Goal: Information Seeking & Learning: Learn about a topic

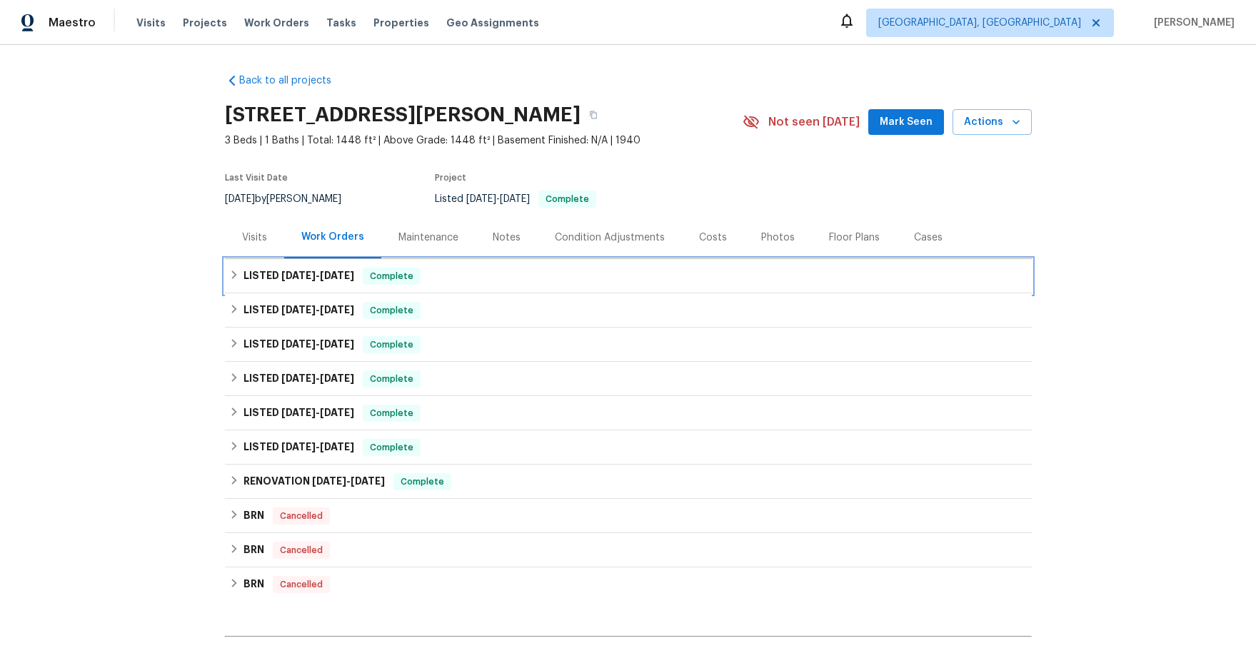
click at [234, 275] on icon at bounding box center [234, 275] width 10 height 10
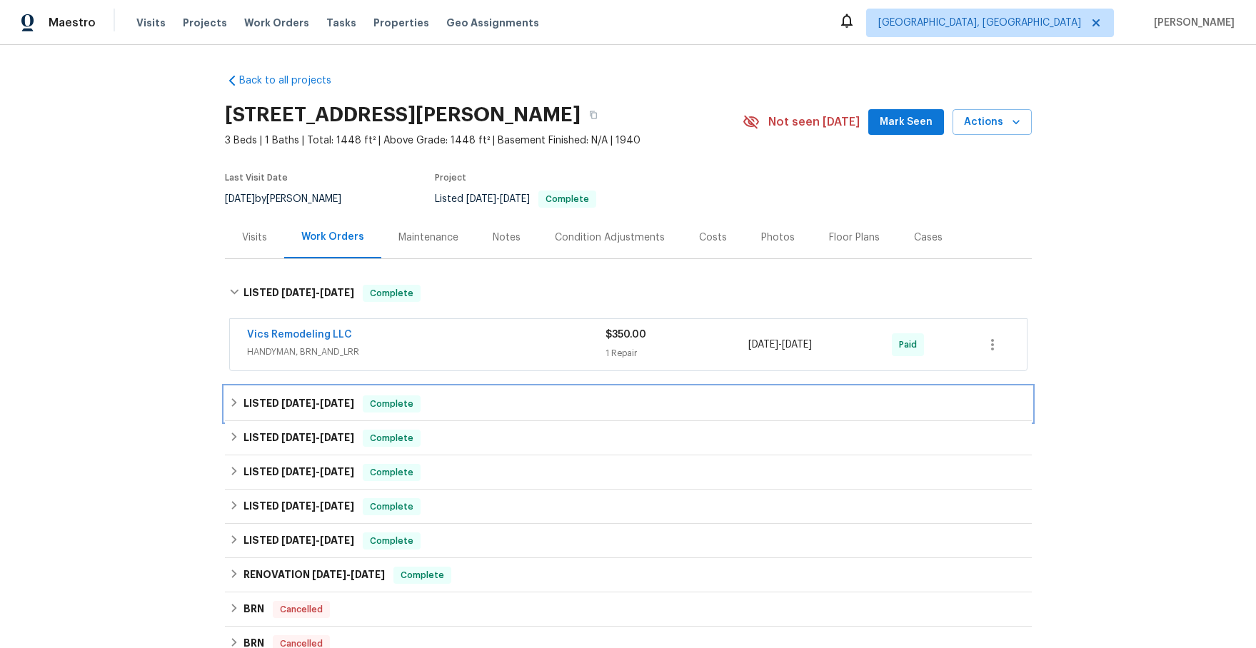
click at [230, 406] on icon at bounding box center [234, 403] width 10 height 10
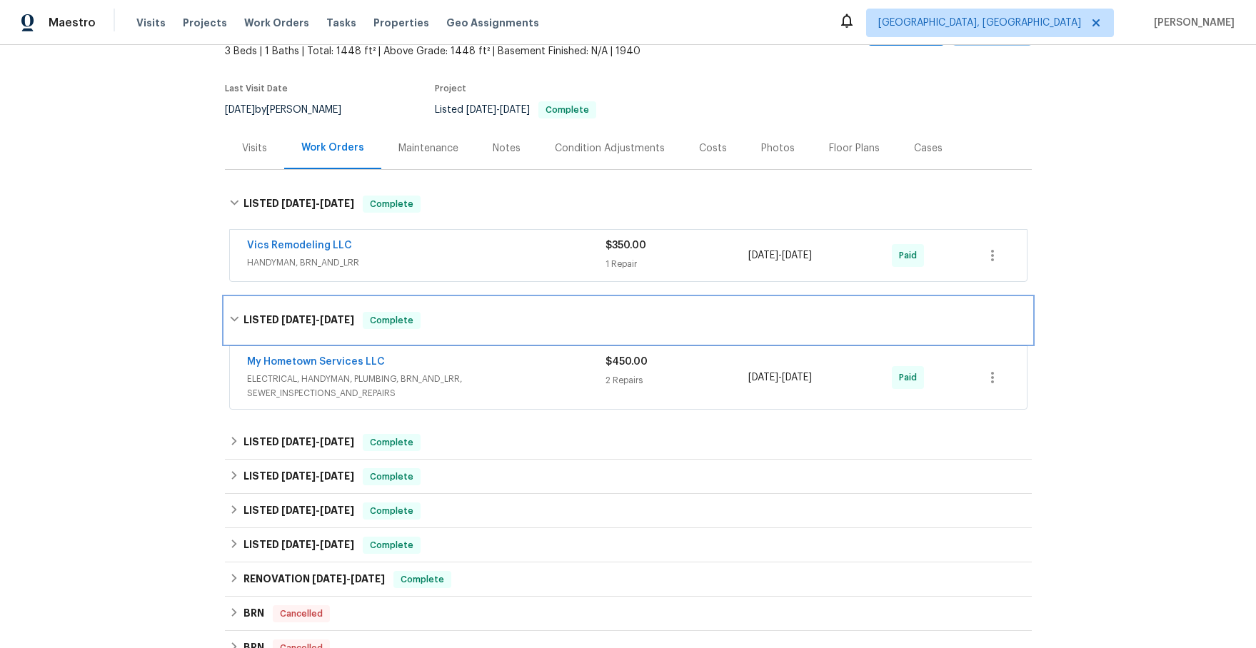
scroll to position [103, 0]
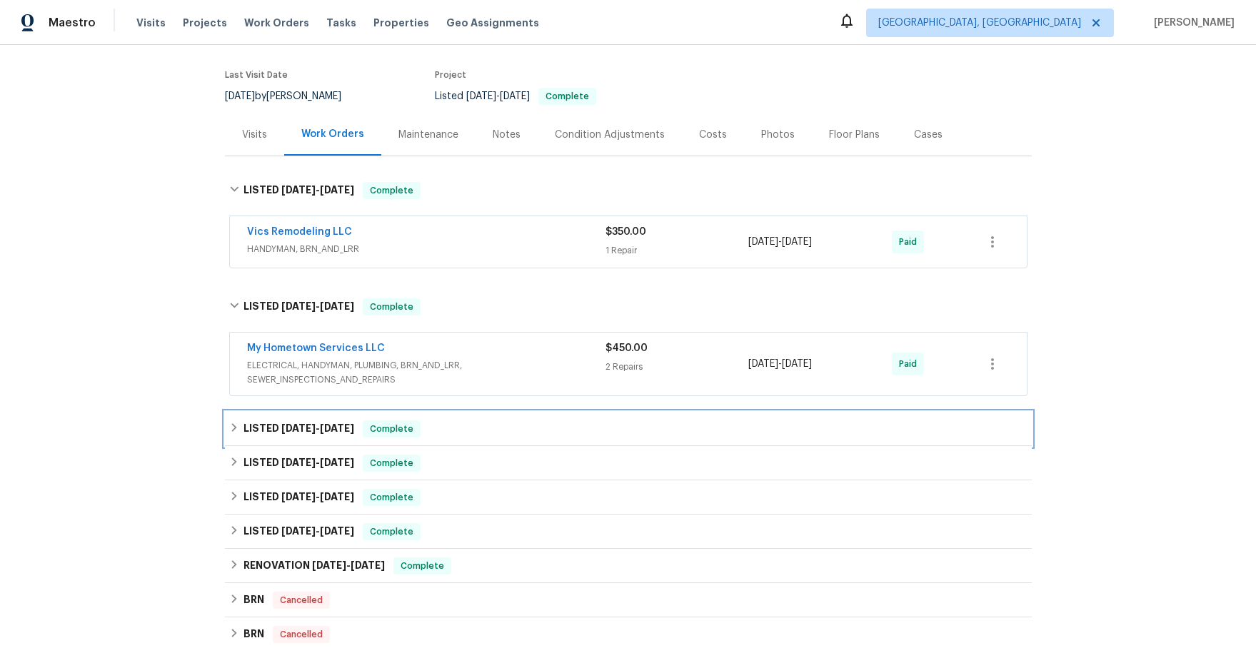
click at [236, 430] on icon at bounding box center [234, 428] width 10 height 10
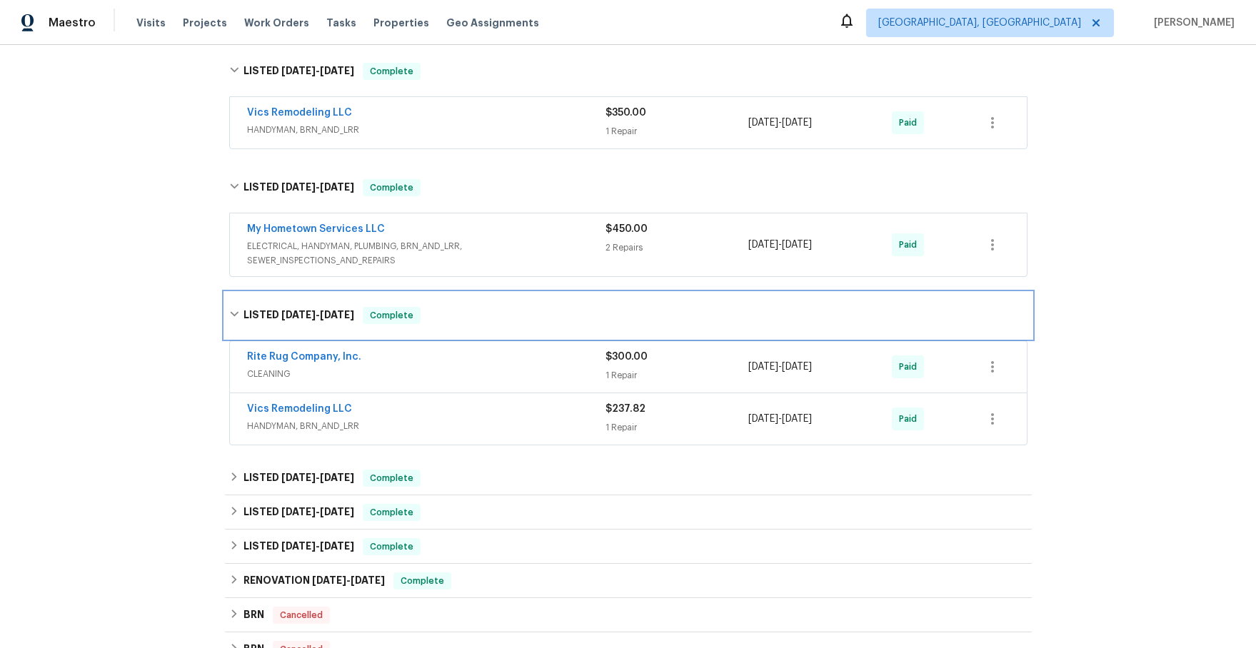
scroll to position [313, 0]
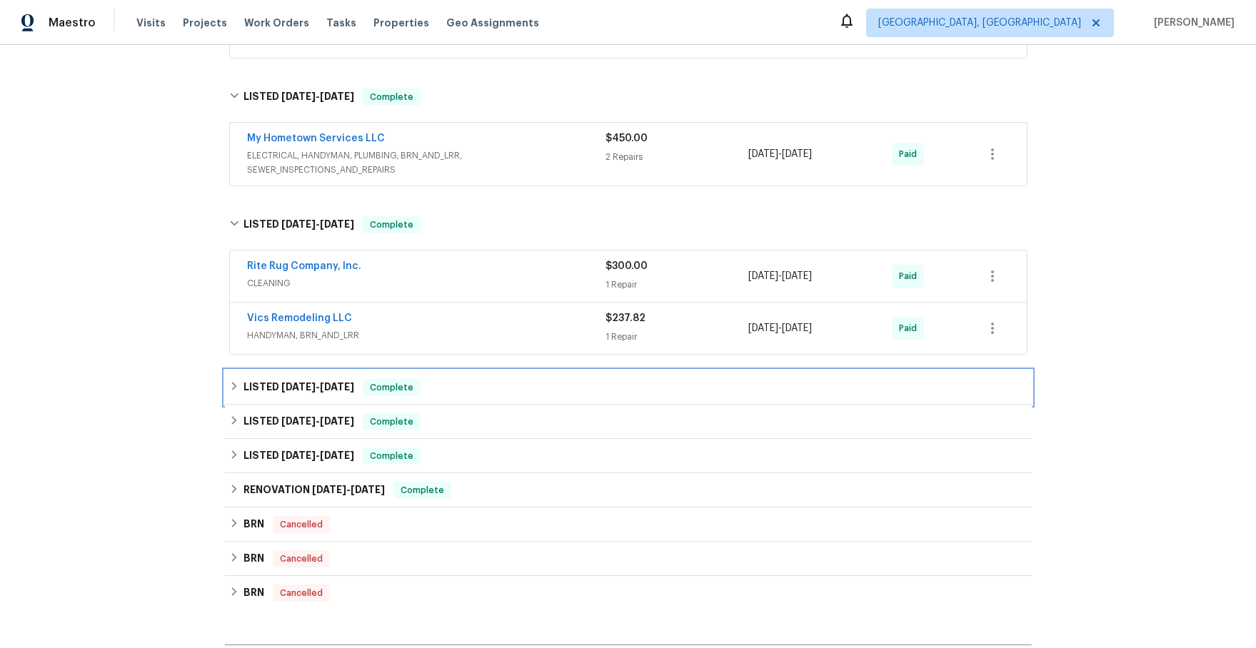
click at [231, 386] on icon at bounding box center [234, 386] width 10 height 10
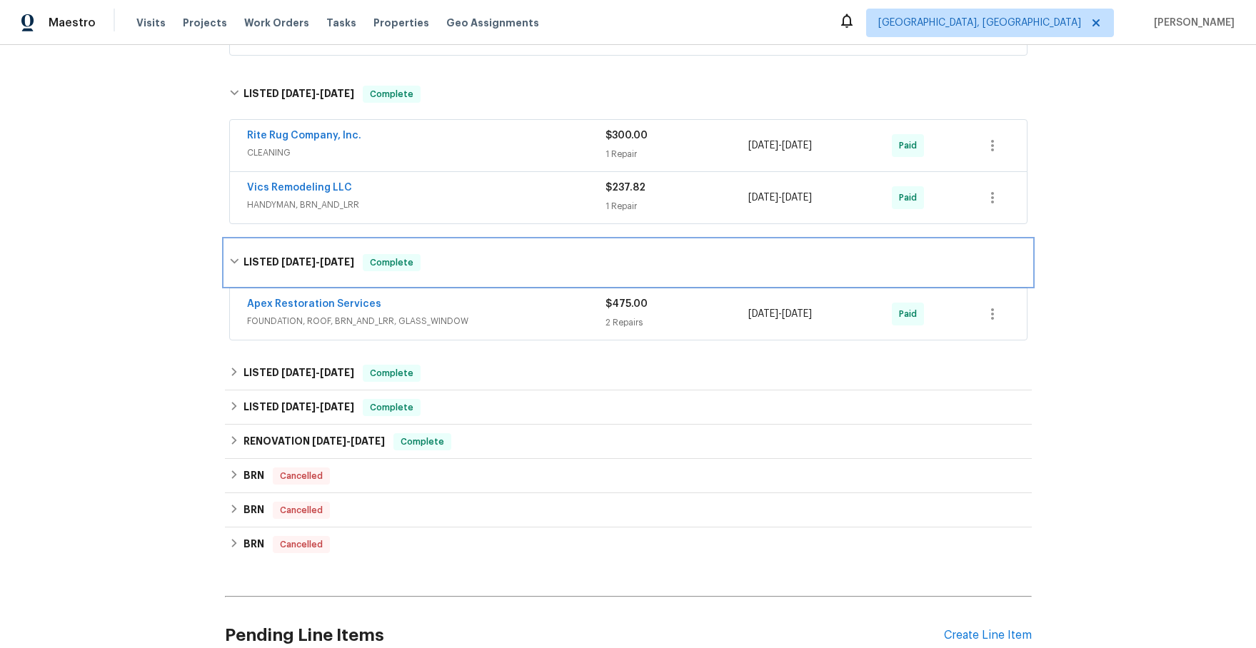
scroll to position [451, 0]
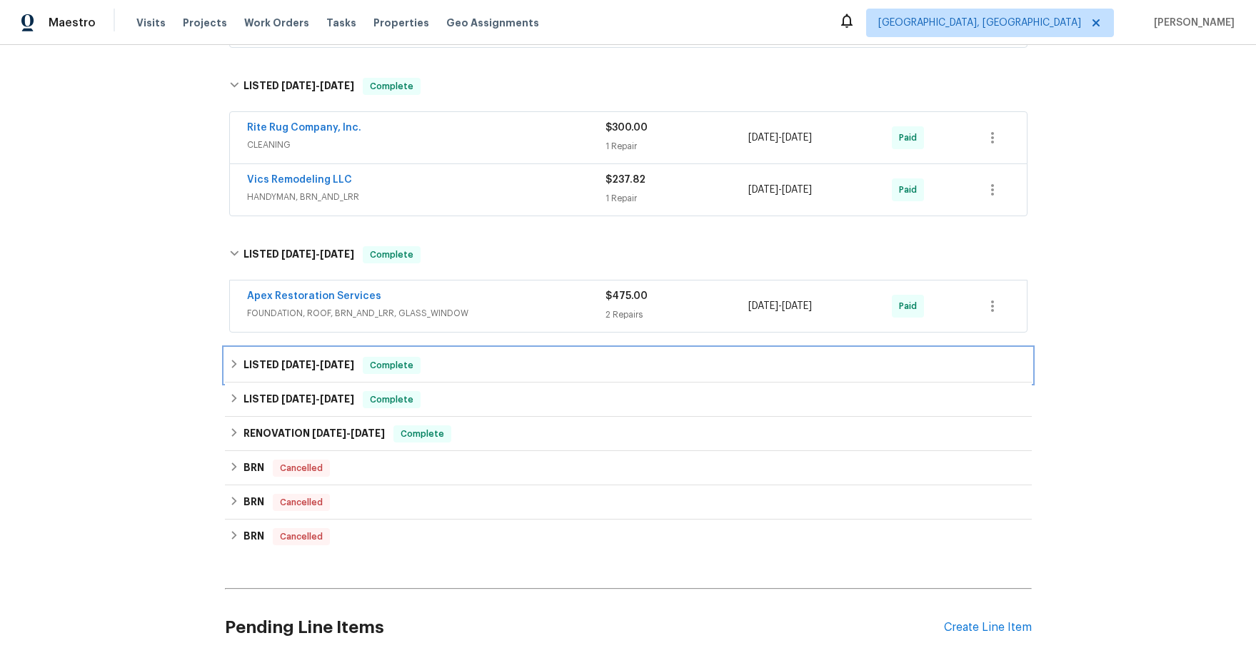
click at [235, 363] on icon at bounding box center [234, 364] width 10 height 10
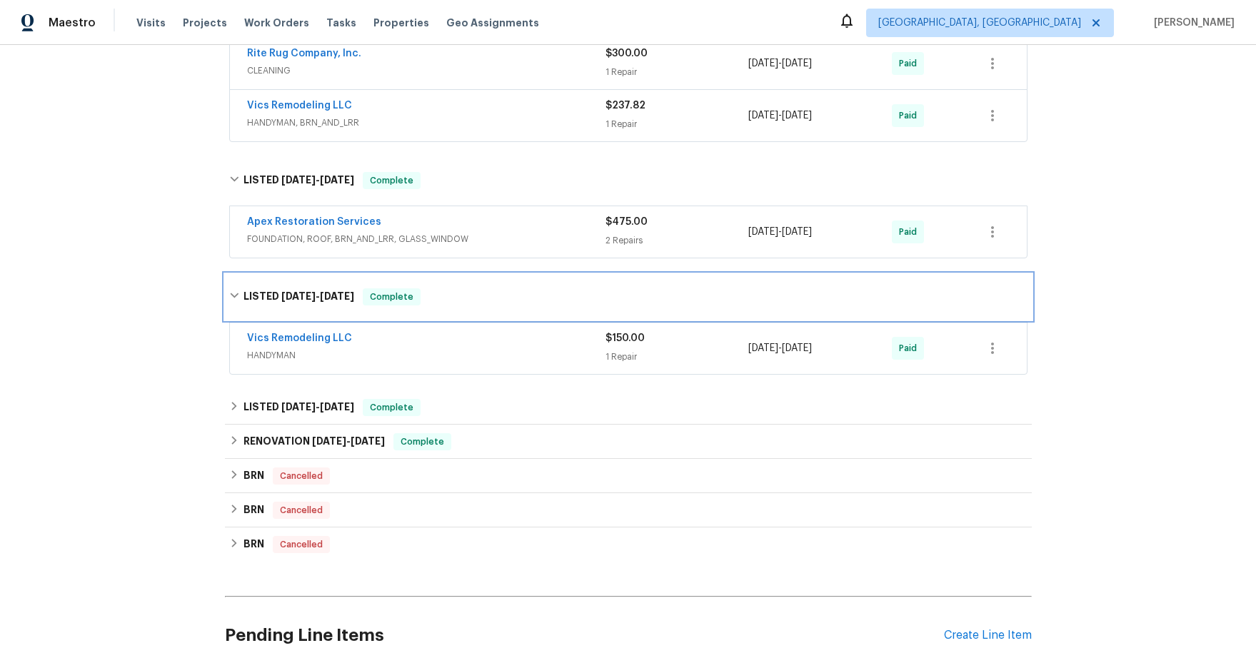
scroll to position [526, 0]
click at [237, 407] on icon at bounding box center [234, 406] width 10 height 10
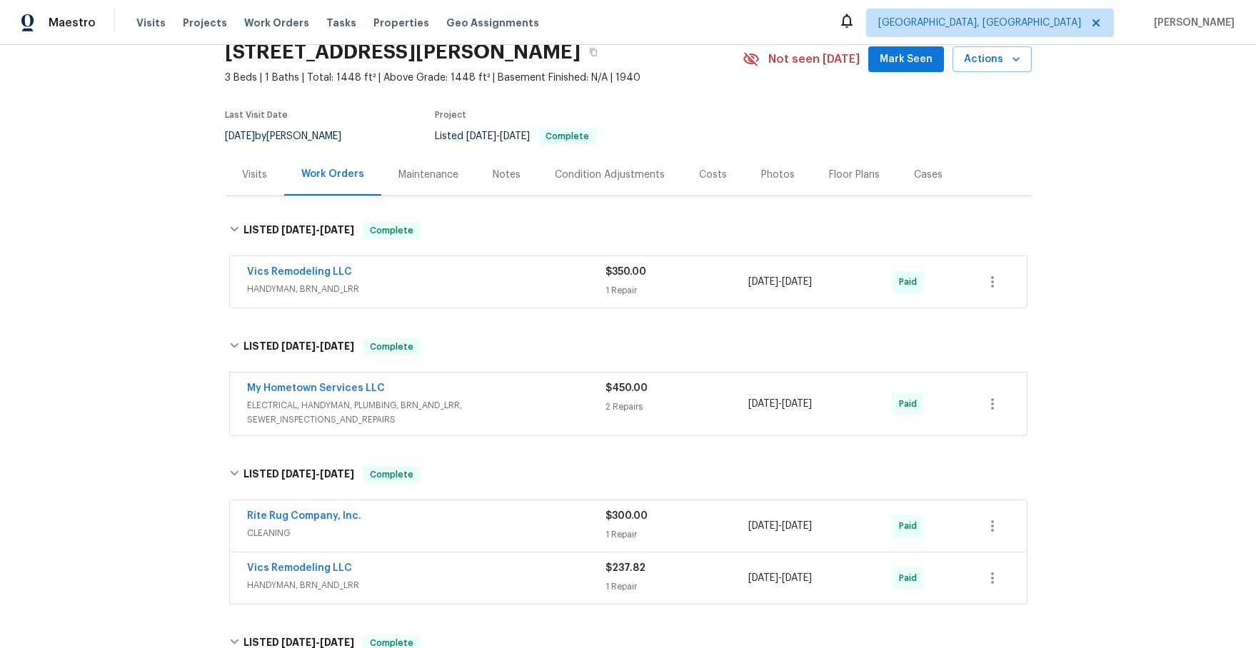
scroll to position [31, 0]
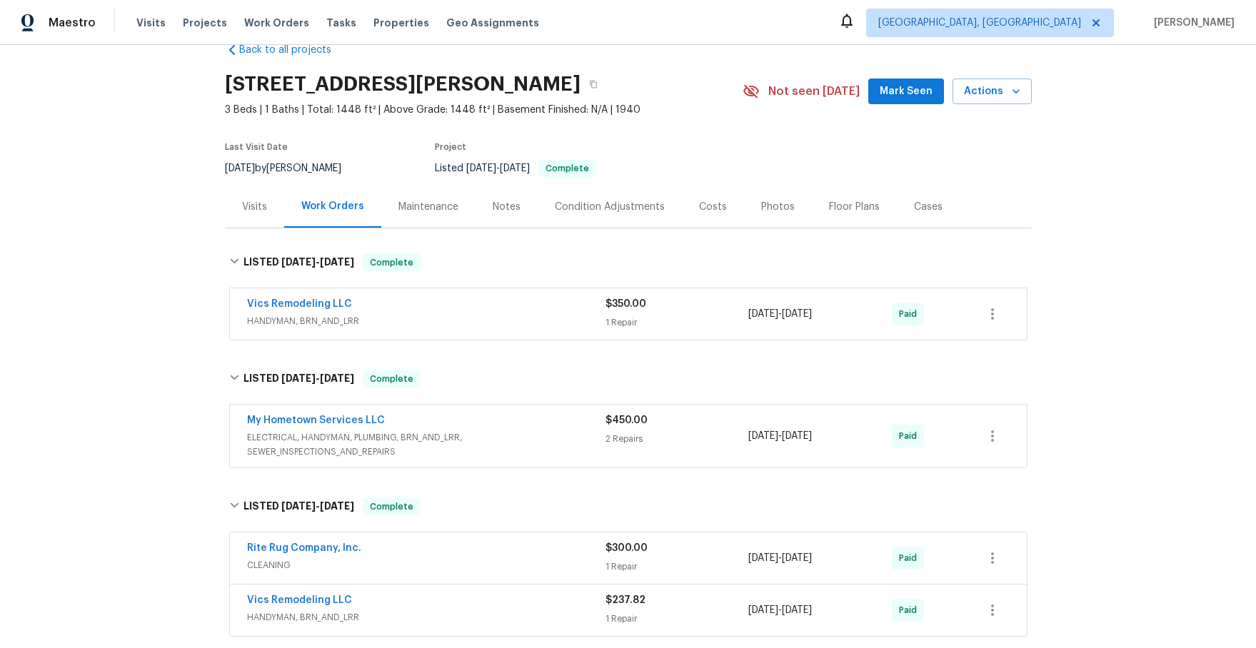
click at [442, 303] on div "Vics Remodeling LLC" at bounding box center [426, 305] width 358 height 17
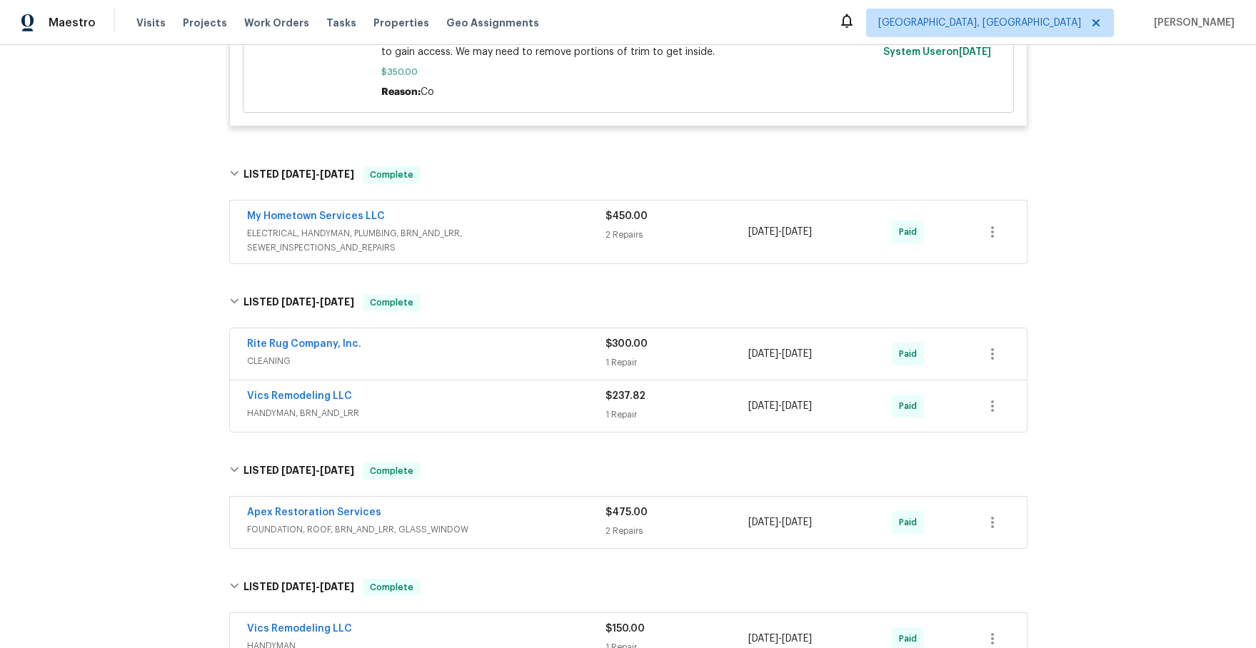
scroll to position [460, 0]
click at [473, 220] on div "My Hometown Services LLC" at bounding box center [426, 218] width 358 height 17
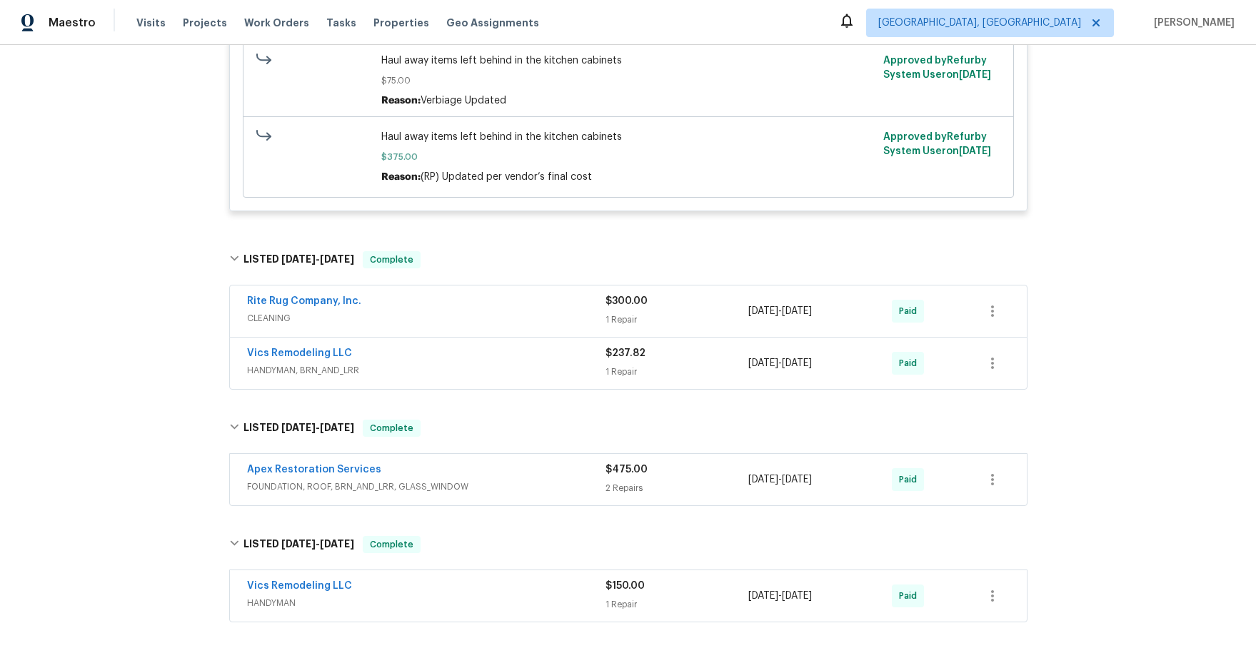
scroll to position [928, 0]
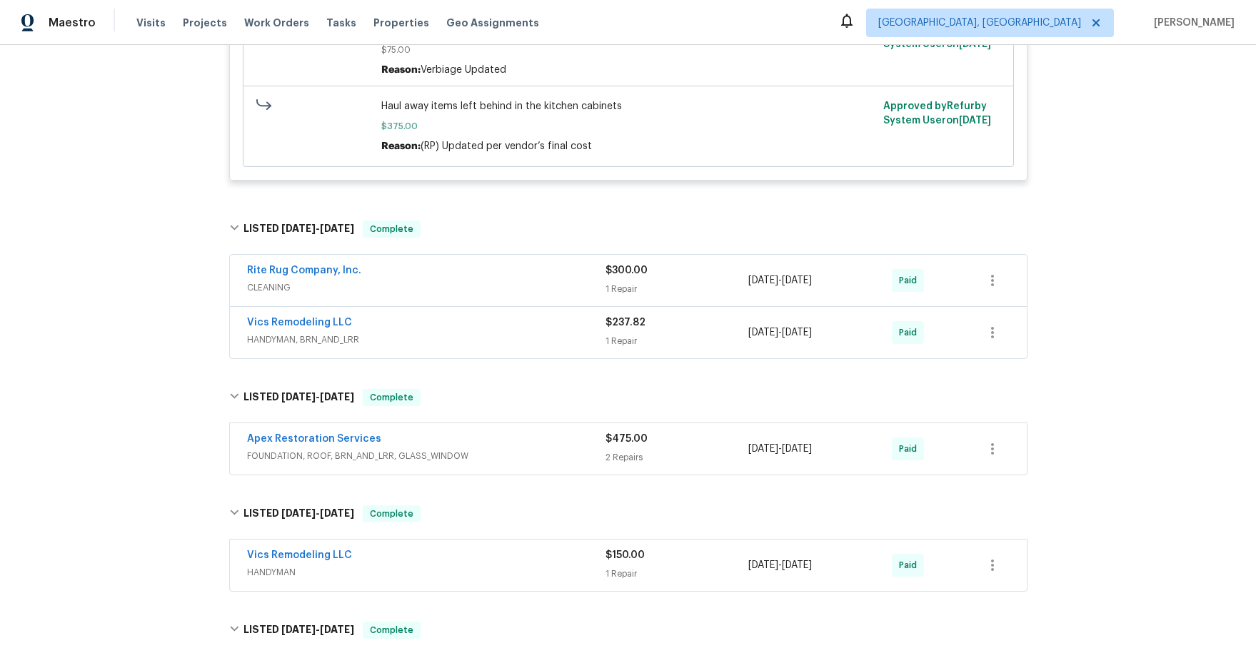
click at [418, 287] on span "CLEANING" at bounding box center [426, 288] width 358 height 14
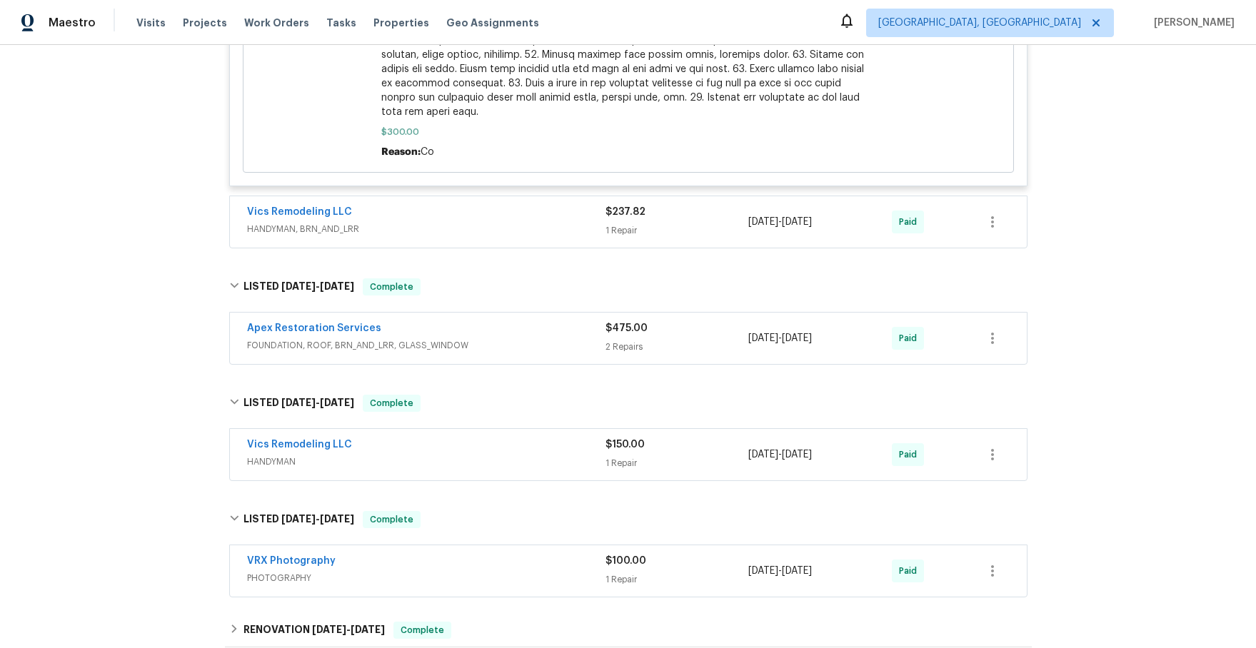
scroll to position [1715, 0]
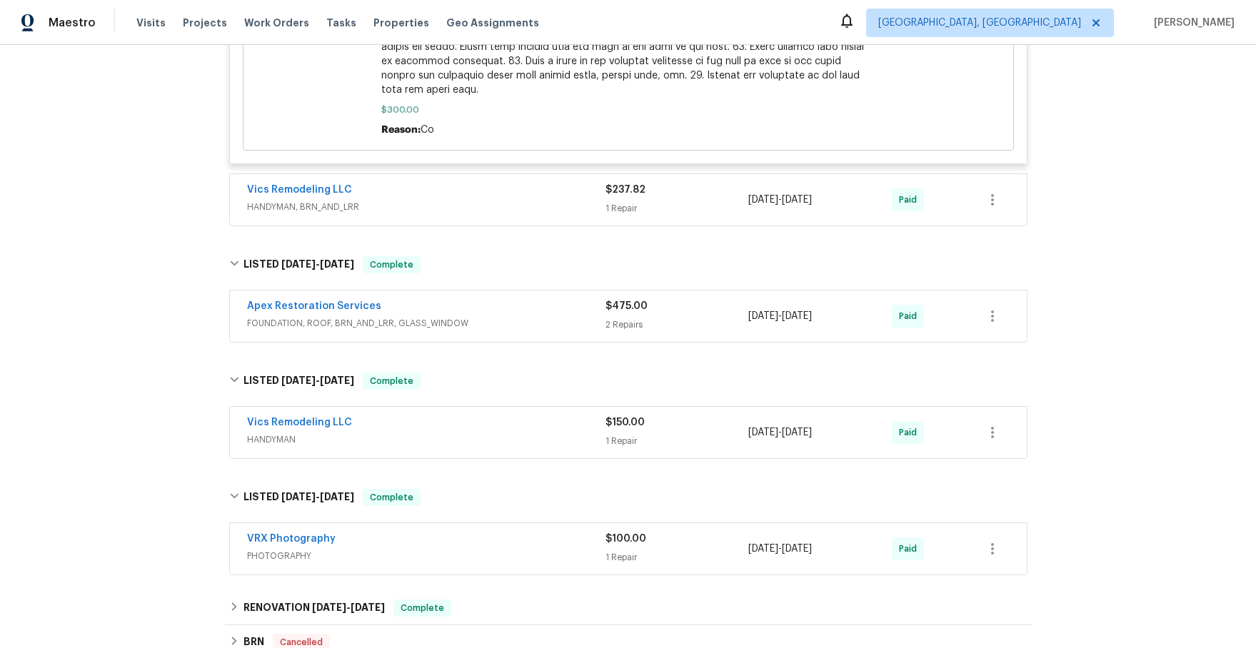
click at [441, 198] on div "Vics Remodeling LLC" at bounding box center [426, 191] width 358 height 17
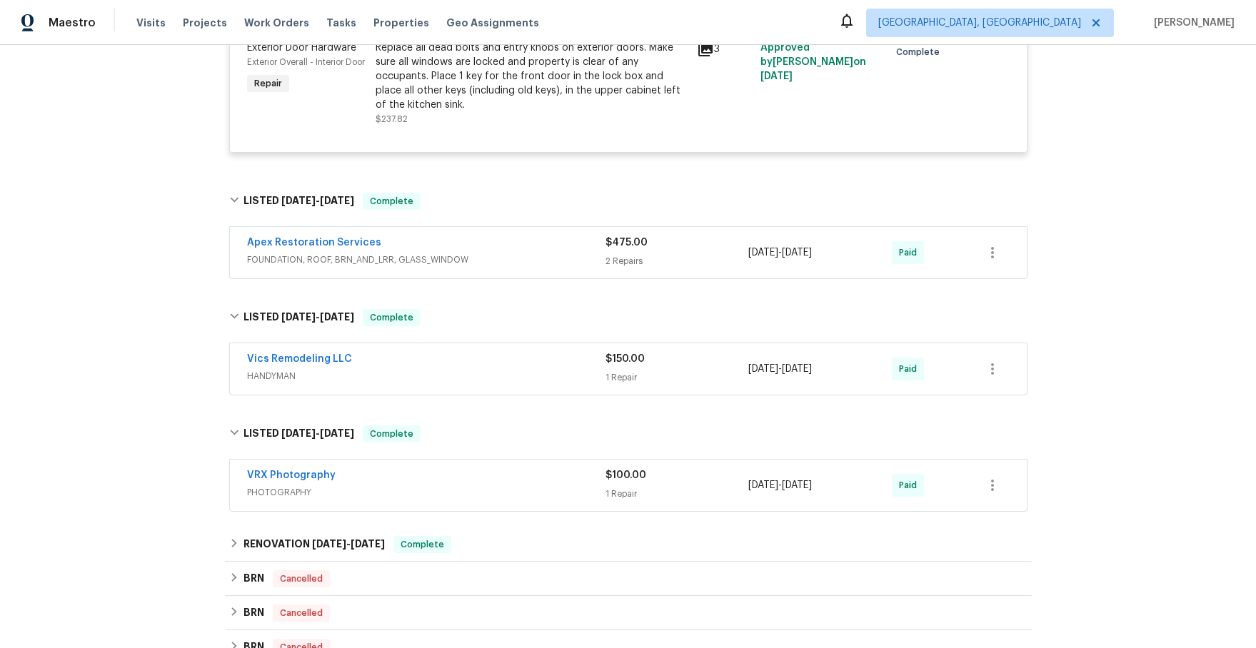
scroll to position [1983, 0]
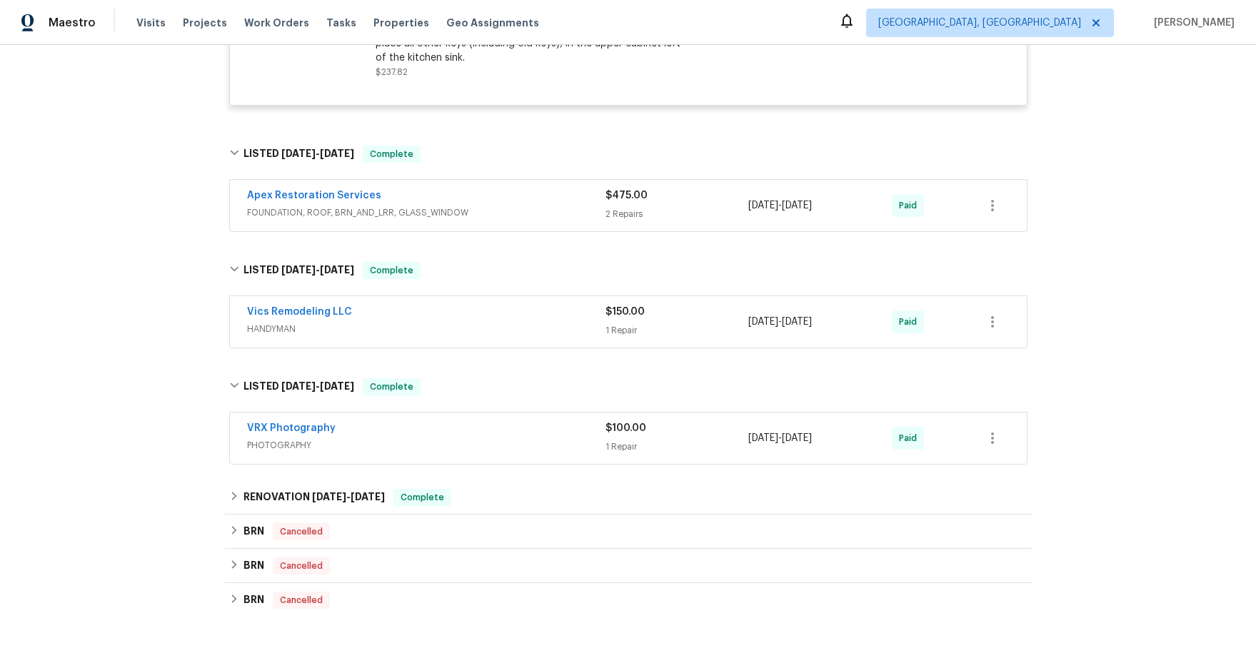
click at [541, 201] on div "Apex Restoration Services" at bounding box center [426, 197] width 358 height 17
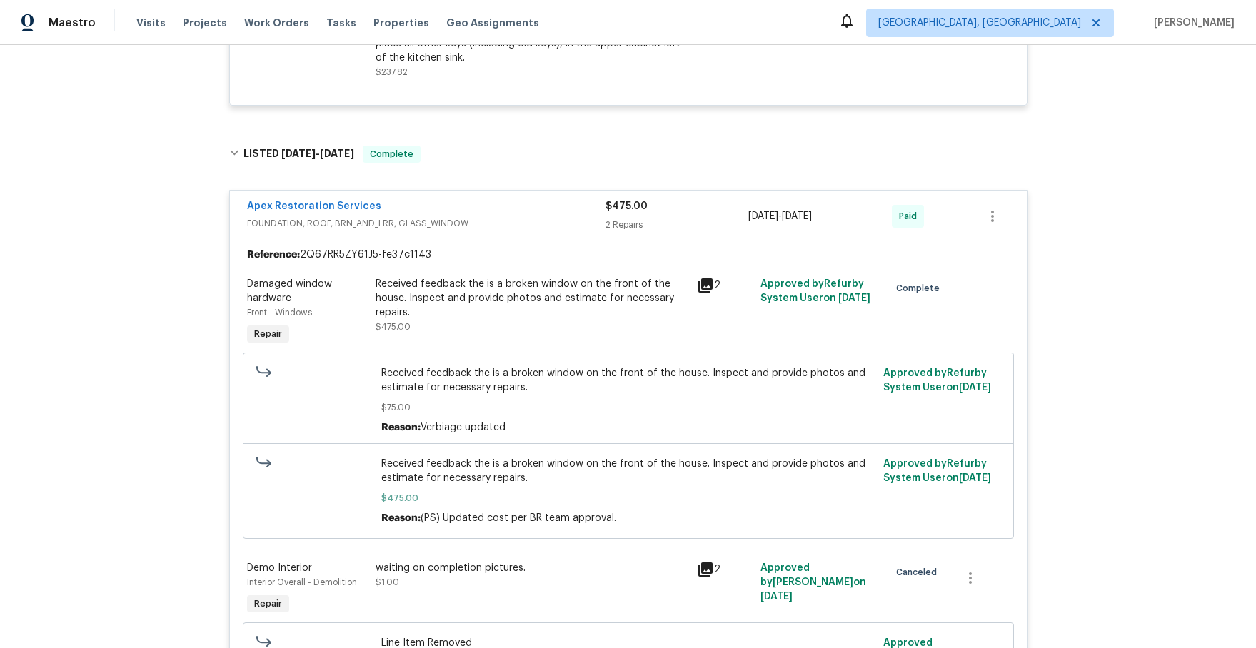
click at [703, 286] on icon at bounding box center [705, 285] width 14 height 14
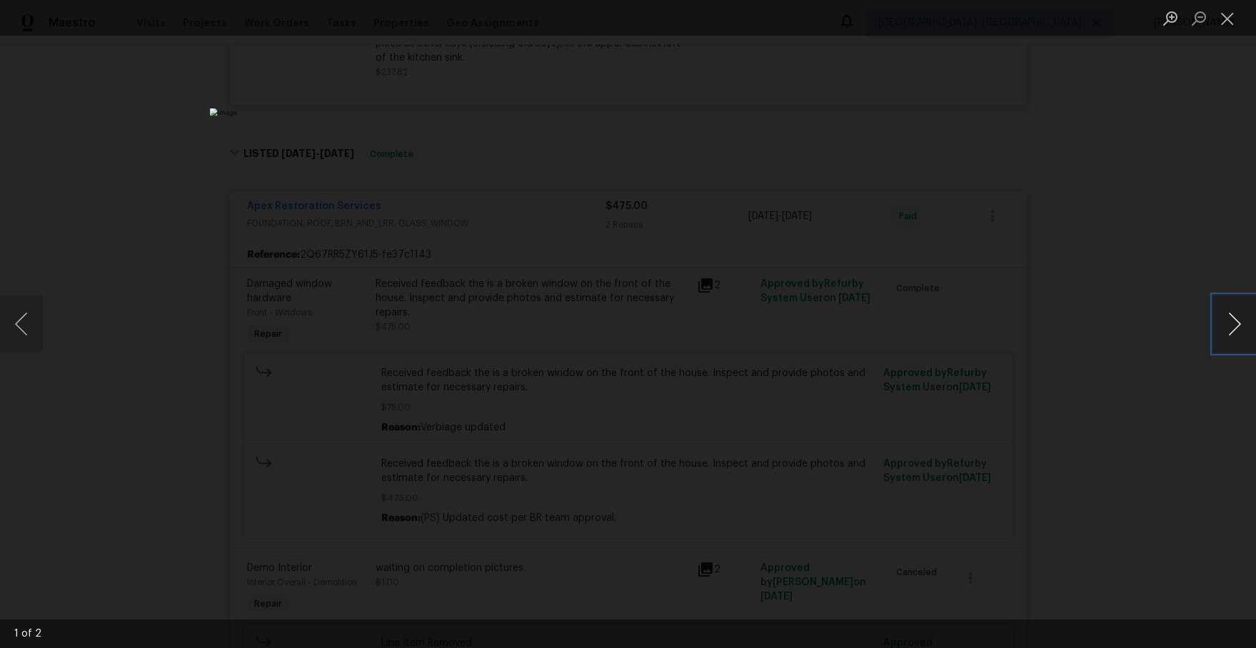
click at [1237, 320] on button "Next image" at bounding box center [1234, 324] width 43 height 57
click at [1157, 288] on div "Lightbox" at bounding box center [628, 324] width 1256 height 648
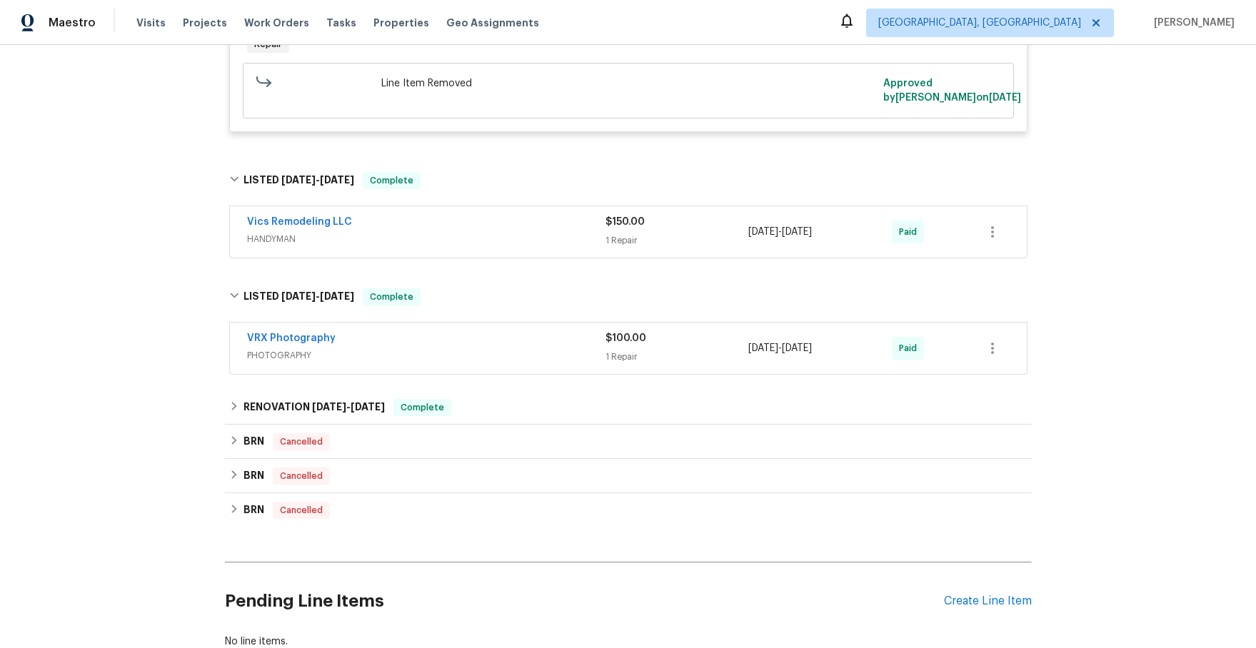
click at [472, 229] on div "Vics Remodeling LLC" at bounding box center [426, 223] width 358 height 17
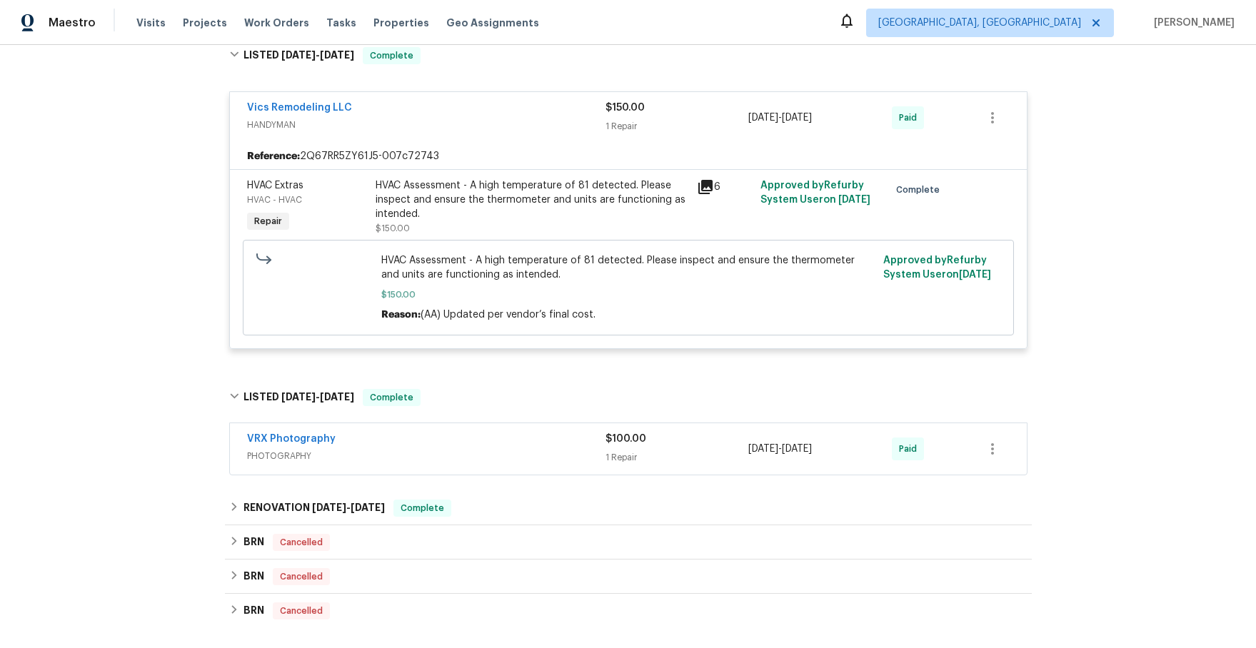
scroll to position [2828, 0]
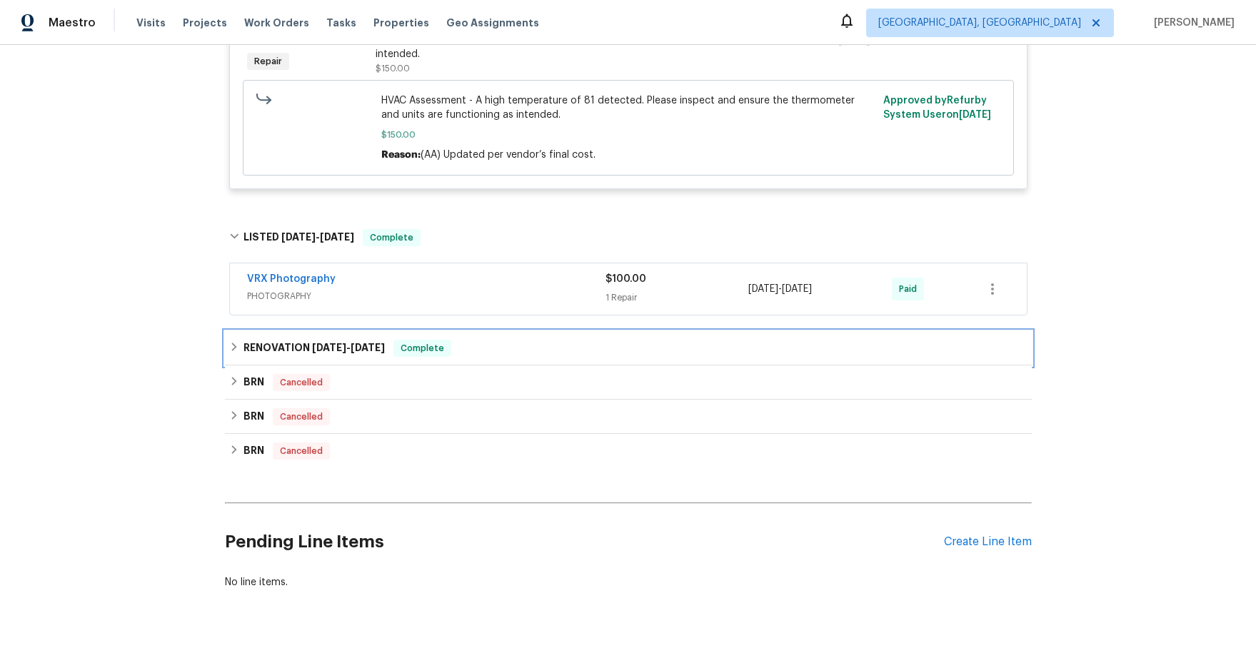
click at [233, 348] on icon at bounding box center [234, 347] width 10 height 10
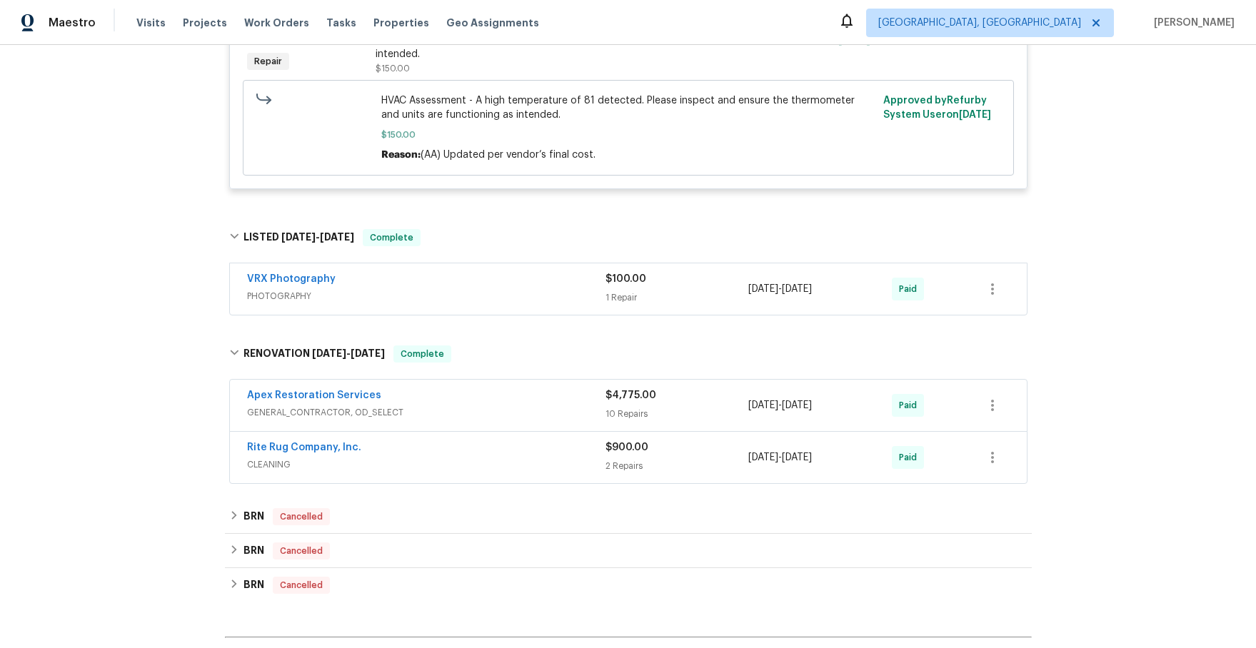
click at [520, 406] on div "Apex Restoration Services" at bounding box center [426, 396] width 358 height 17
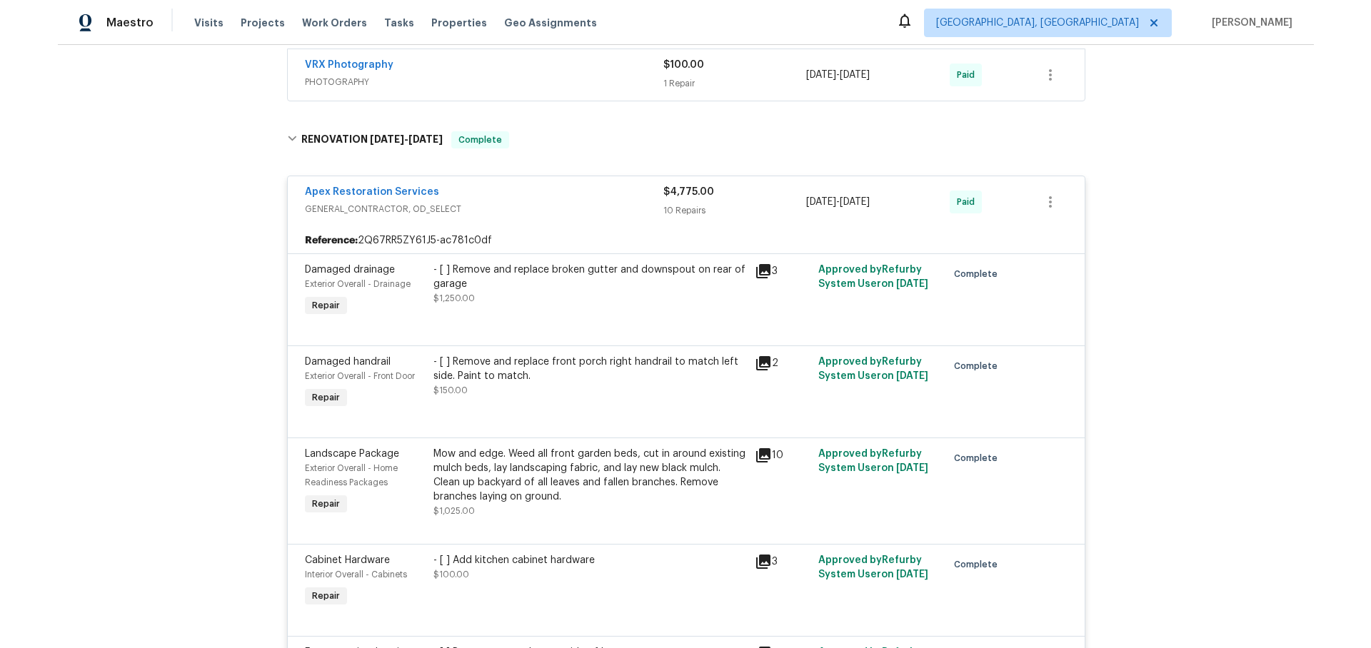
scroll to position [3098, 0]
